Goal: Information Seeking & Learning: Understand process/instructions

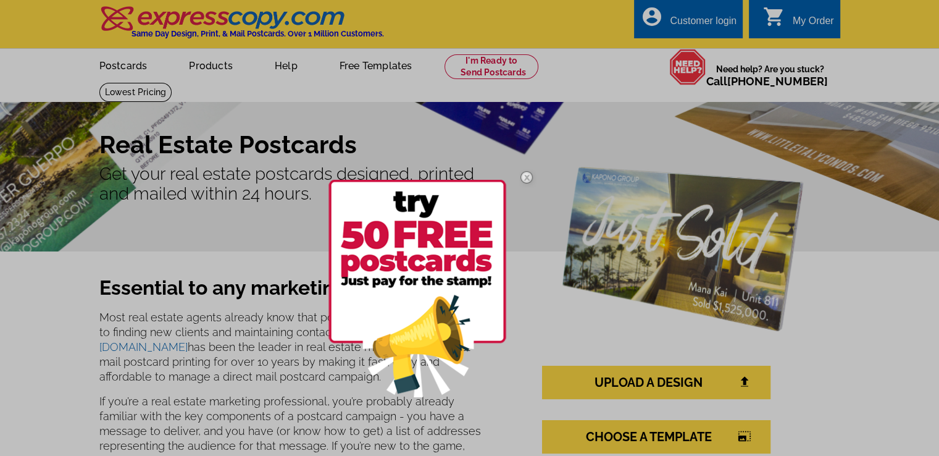
click at [614, 69] on div at bounding box center [469, 228] width 939 height 456
click at [526, 178] on img at bounding box center [527, 177] width 36 height 36
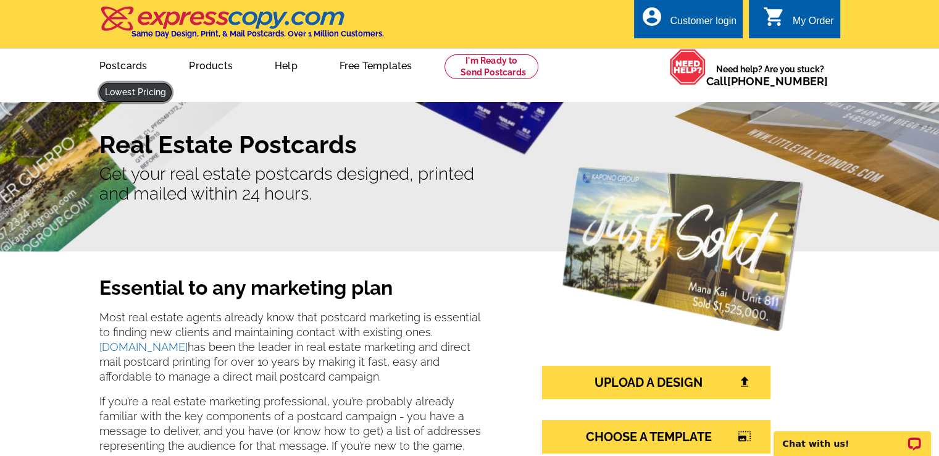
click at [172, 83] on link at bounding box center [135, 92] width 73 height 19
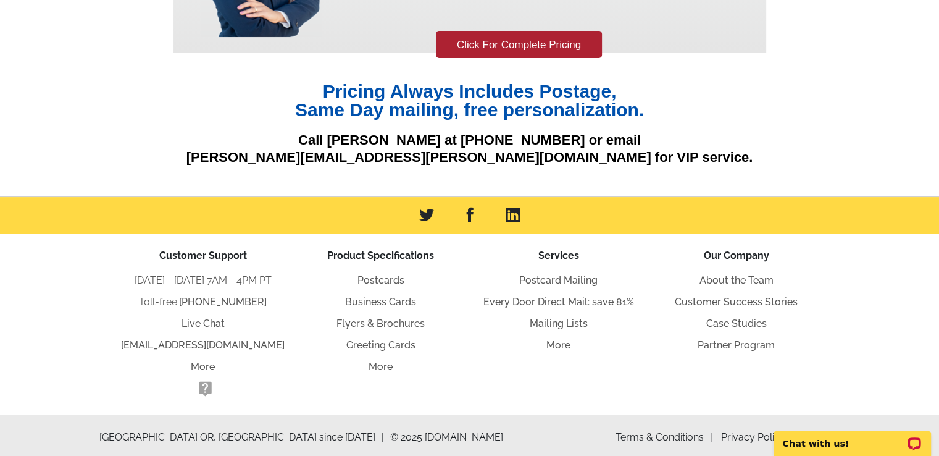
scroll to position [217, 0]
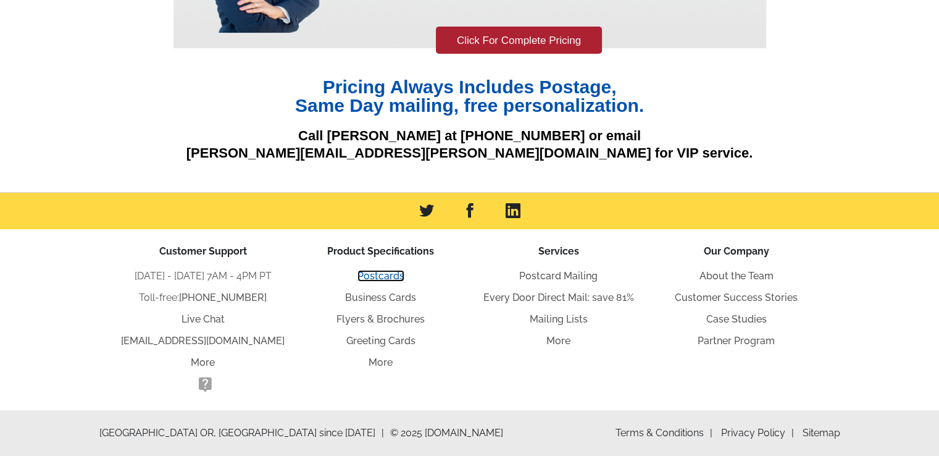
click at [382, 276] on link "Postcards" at bounding box center [381, 276] width 47 height 12
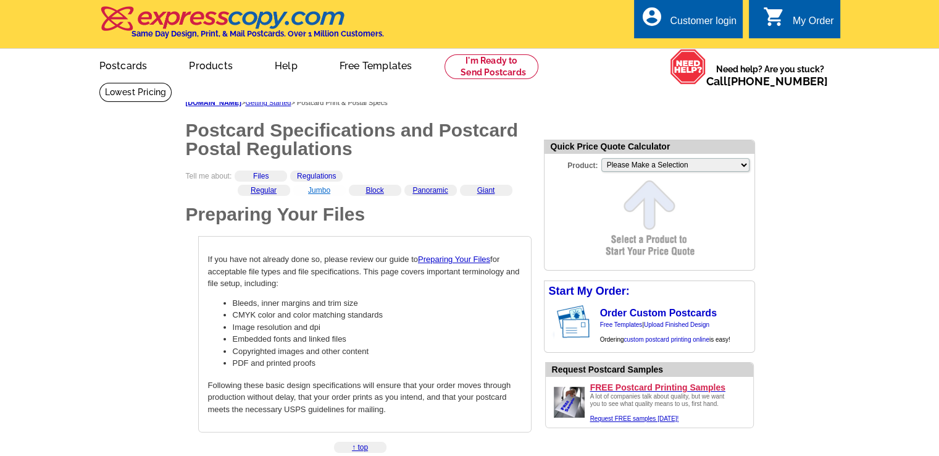
click at [319, 191] on link "Jumbo" at bounding box center [319, 190] width 22 height 9
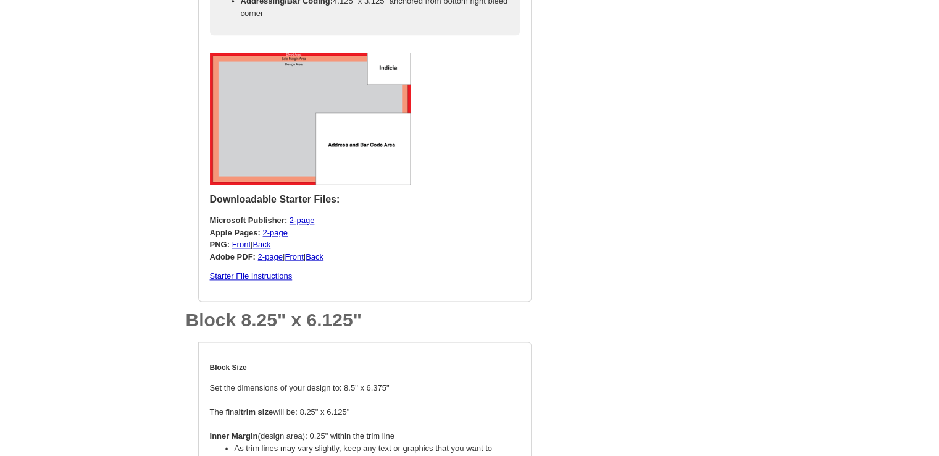
scroll to position [1439, 0]
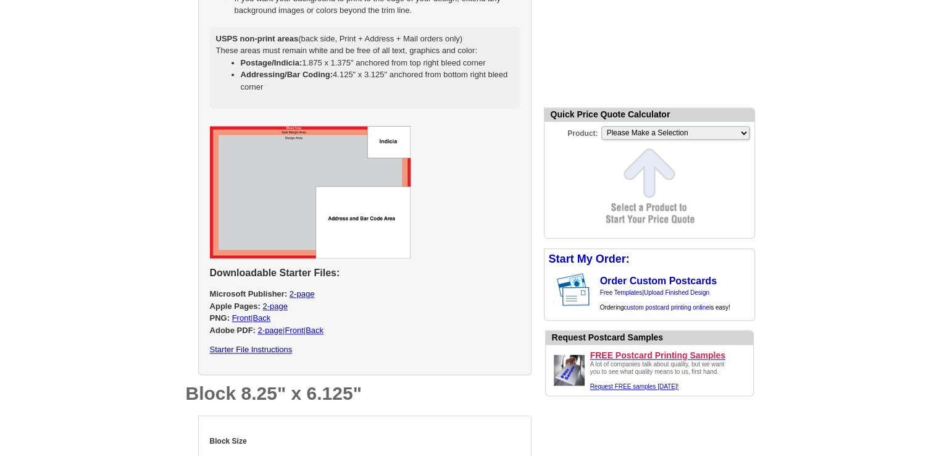
click at [341, 182] on img at bounding box center [310, 192] width 201 height 132
select select "2"
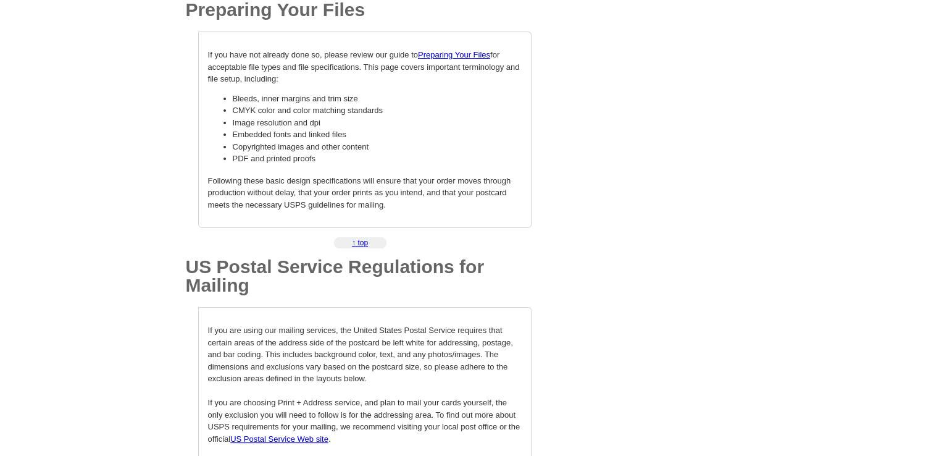
scroll to position [0, 0]
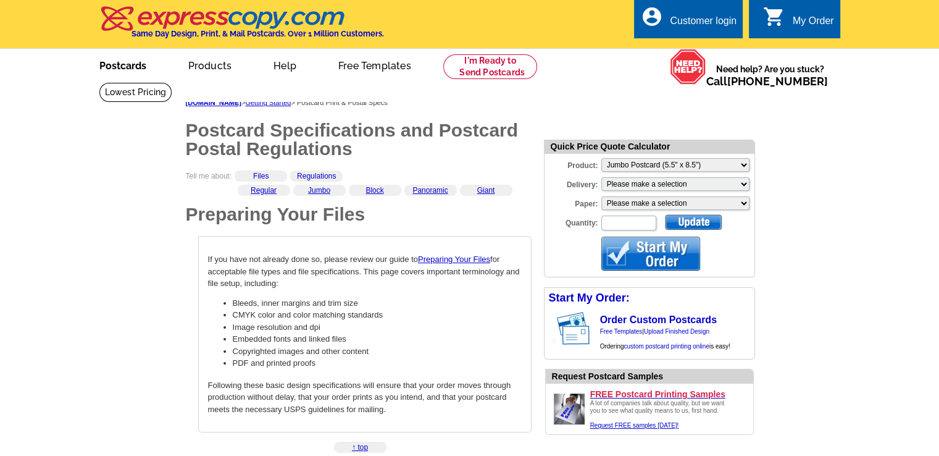
click at [115, 67] on link "Postcards" at bounding box center [123, 64] width 86 height 29
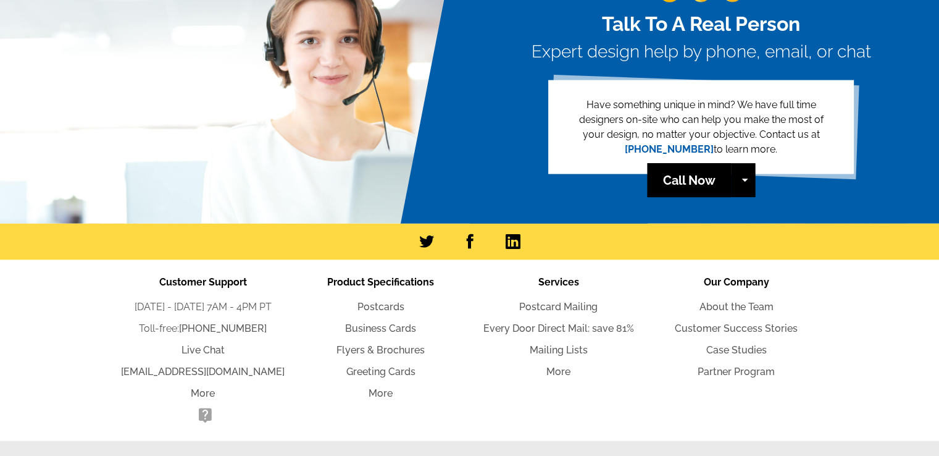
scroll to position [2788, 0]
